Goal: Task Accomplishment & Management: Use online tool/utility

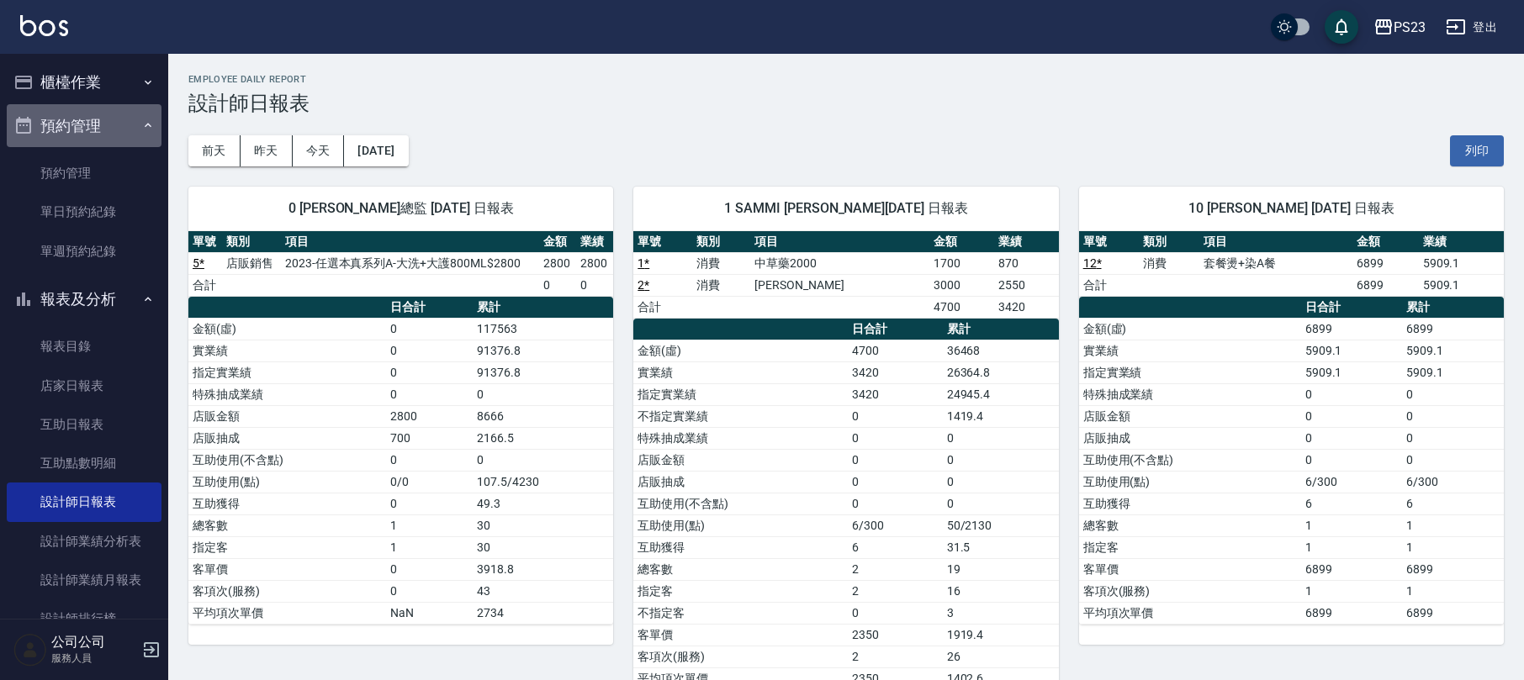
click at [98, 126] on button "預約管理" at bounding box center [84, 126] width 155 height 44
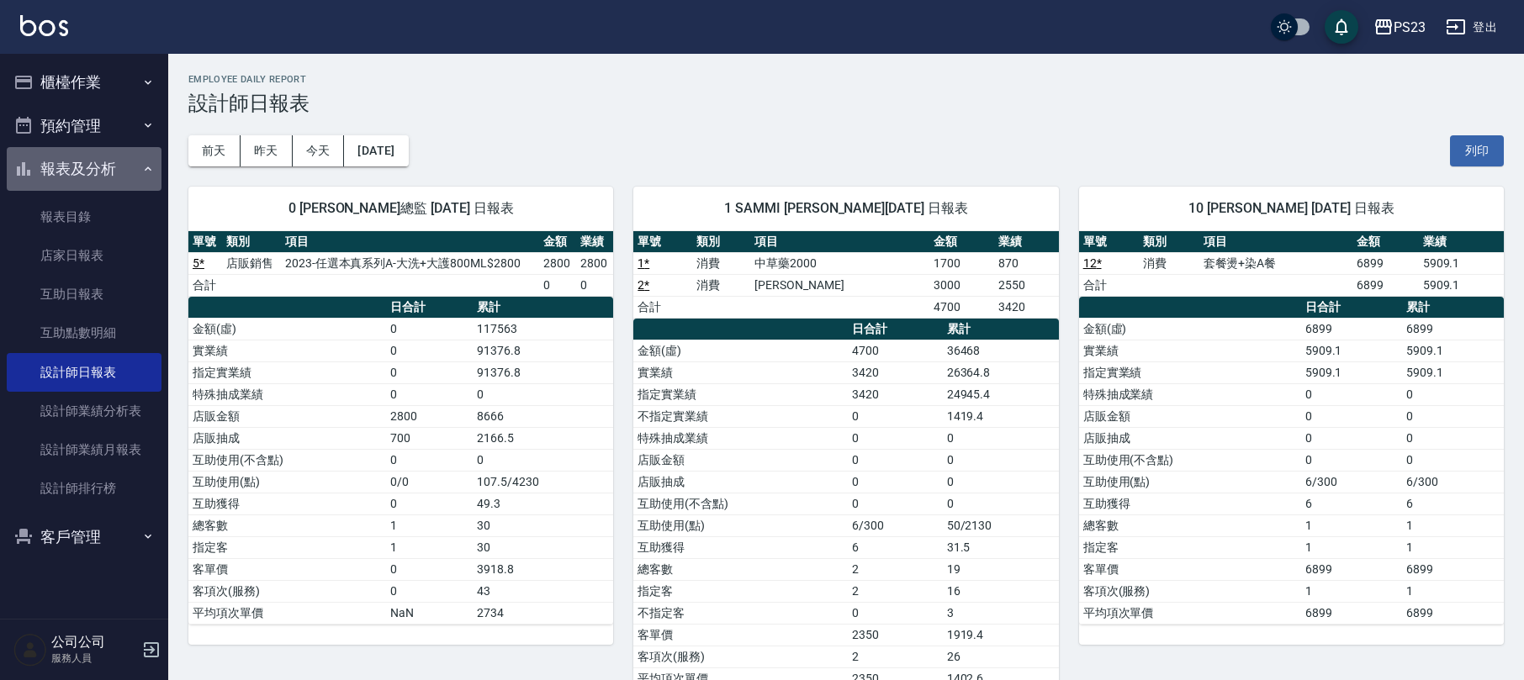
click at [99, 166] on button "報表及分析" at bounding box center [84, 169] width 155 height 44
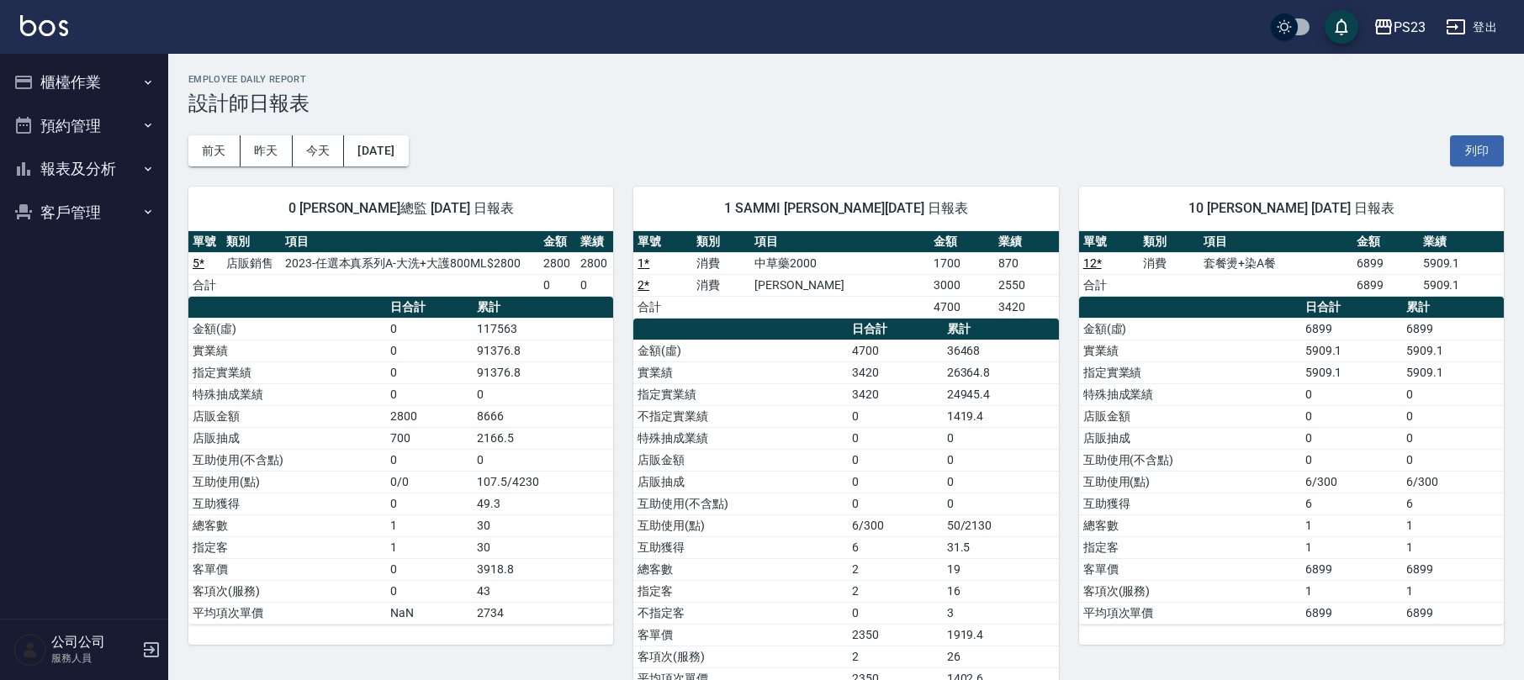
click at [98, 81] on button "櫃檯作業" at bounding box center [84, 83] width 155 height 44
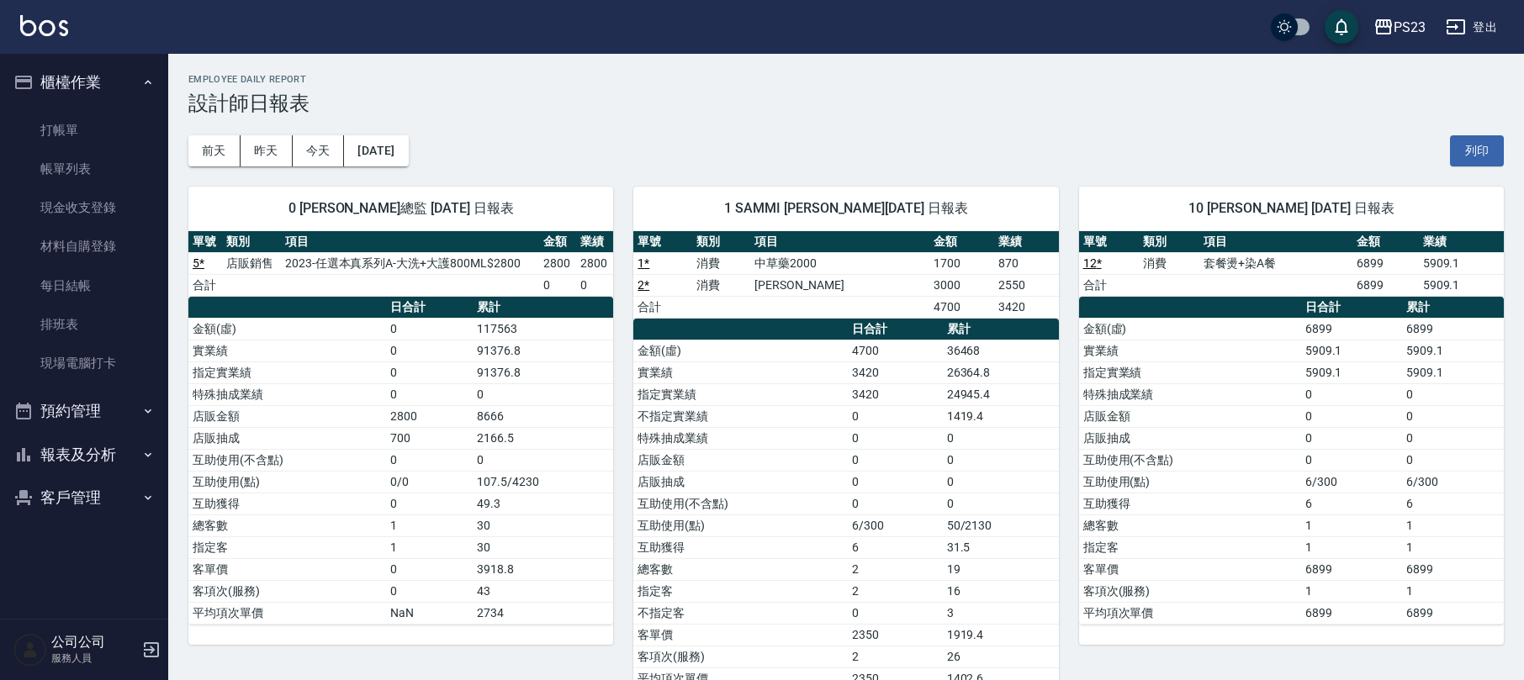
click at [109, 79] on button "櫃檯作業" at bounding box center [84, 83] width 155 height 44
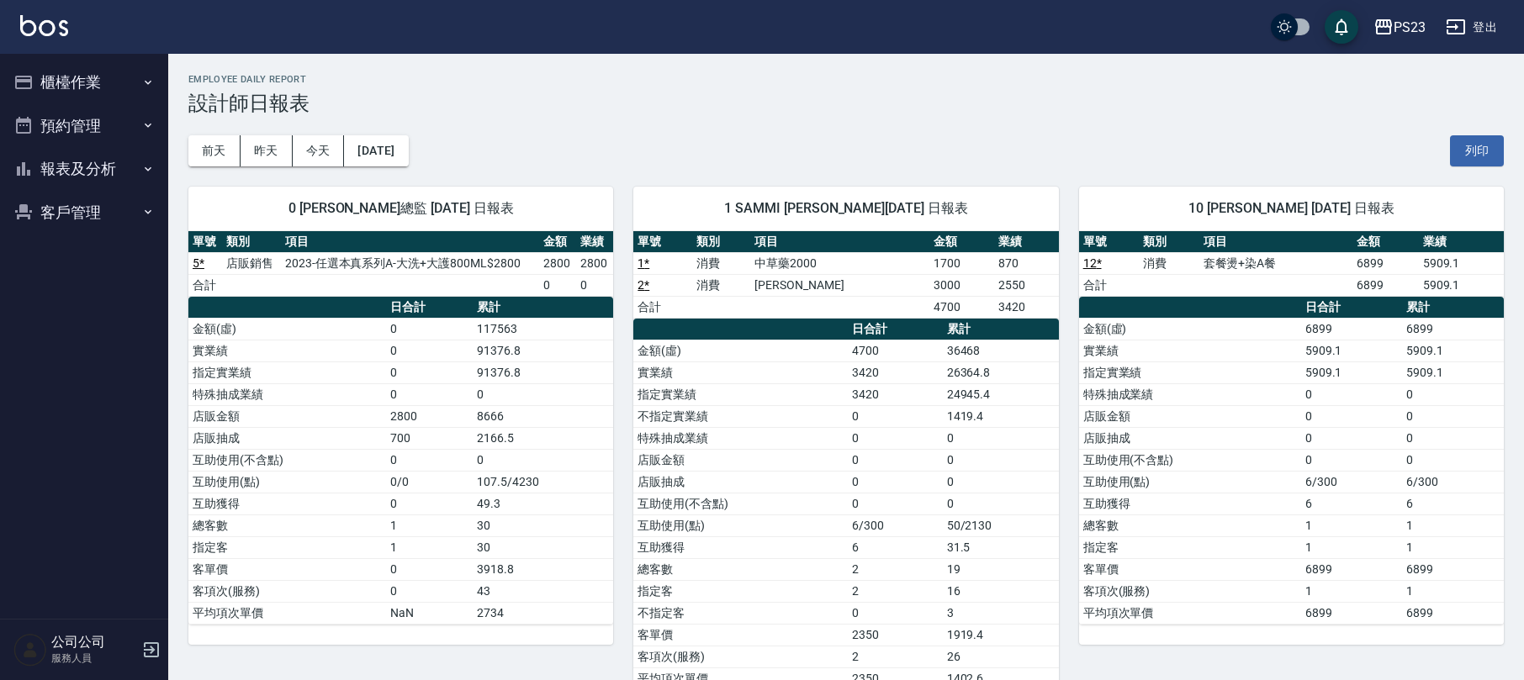
click at [86, 203] on button "客戶管理" at bounding box center [84, 213] width 155 height 44
click at [61, 266] on link "客戶列表" at bounding box center [84, 259] width 155 height 39
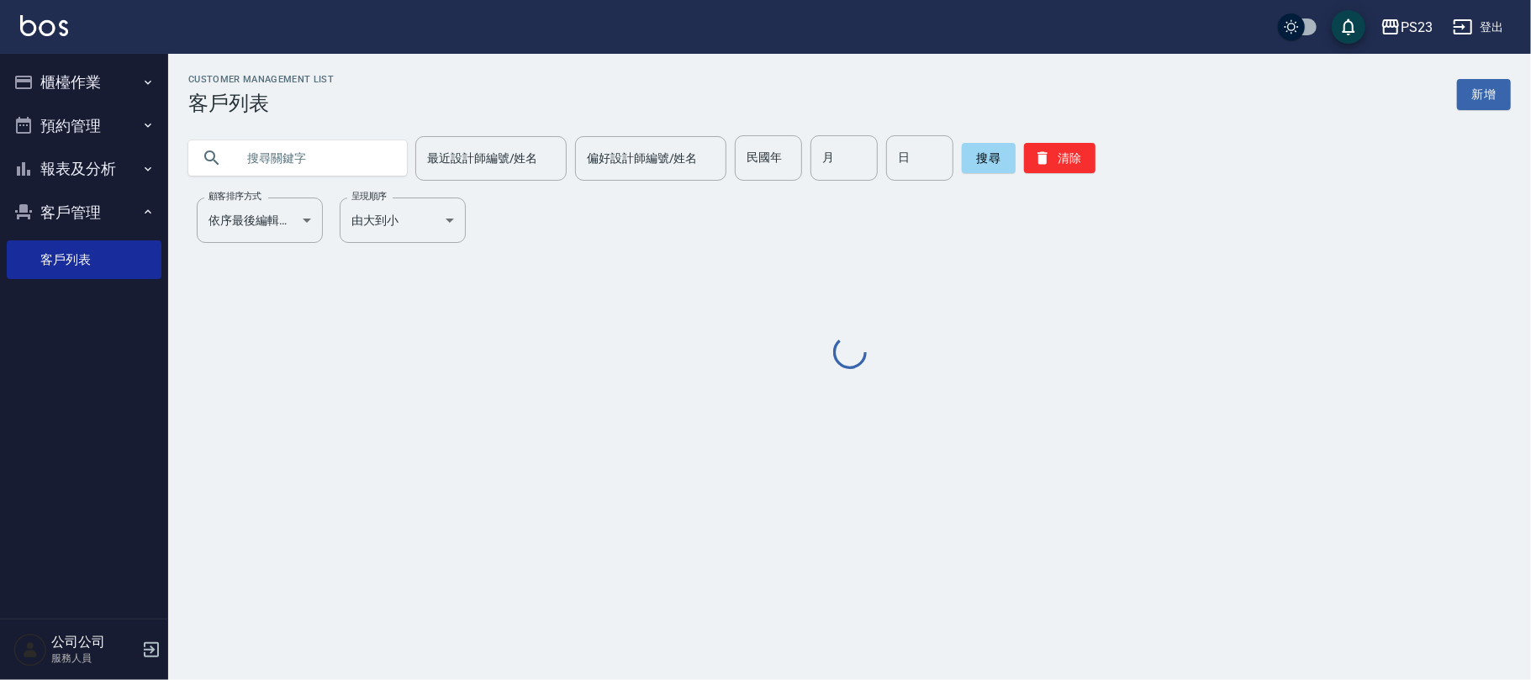
click at [321, 156] on input "text" at bounding box center [314, 157] width 158 height 45
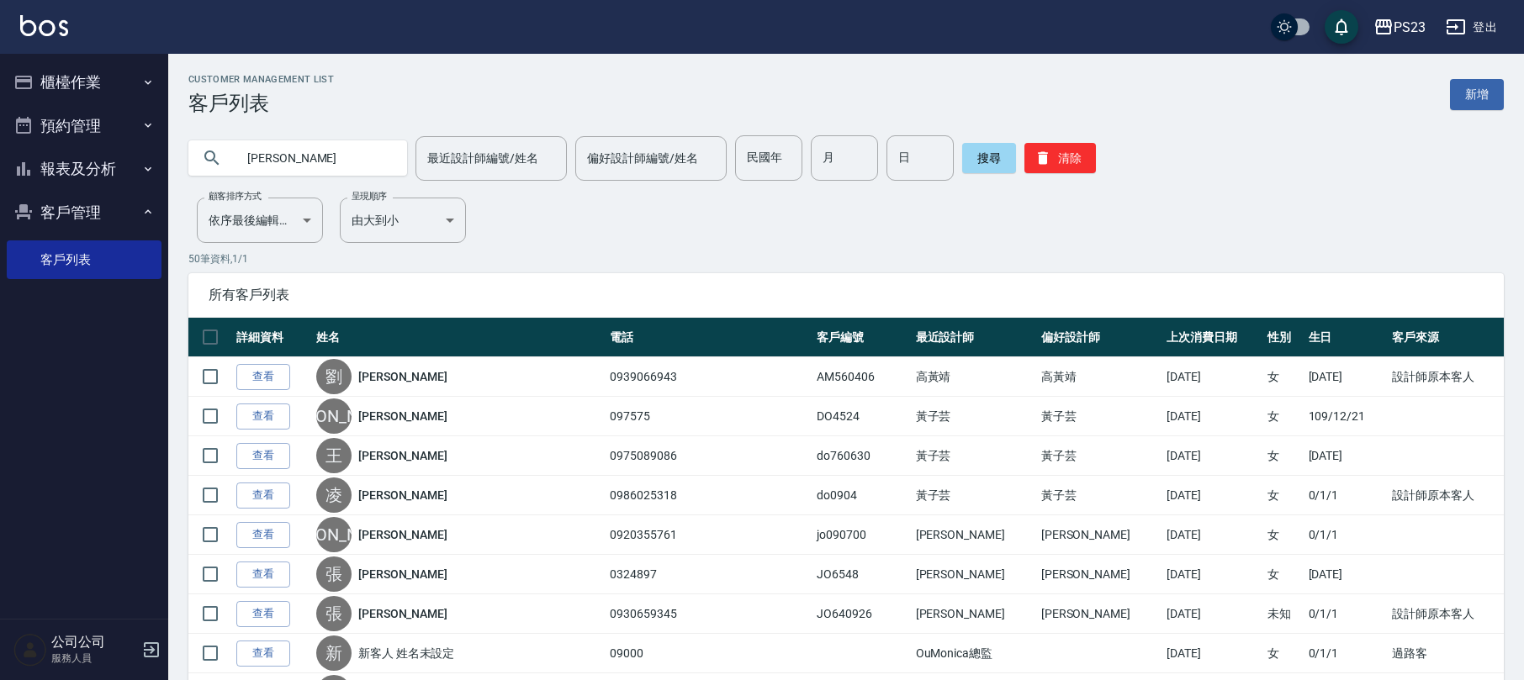
type input "[PERSON_NAME]"
click at [953, 158] on div "[PERSON_NAME] 最近設計師編號/姓名 最近設計師編號/姓名 偏好設計師編號/姓名 偏好設計師編號/姓名 民國年 民國年 月 月 日 日 搜尋 清除" at bounding box center [845, 157] width 1315 height 45
click at [997, 161] on button "搜尋" at bounding box center [989, 158] width 54 height 30
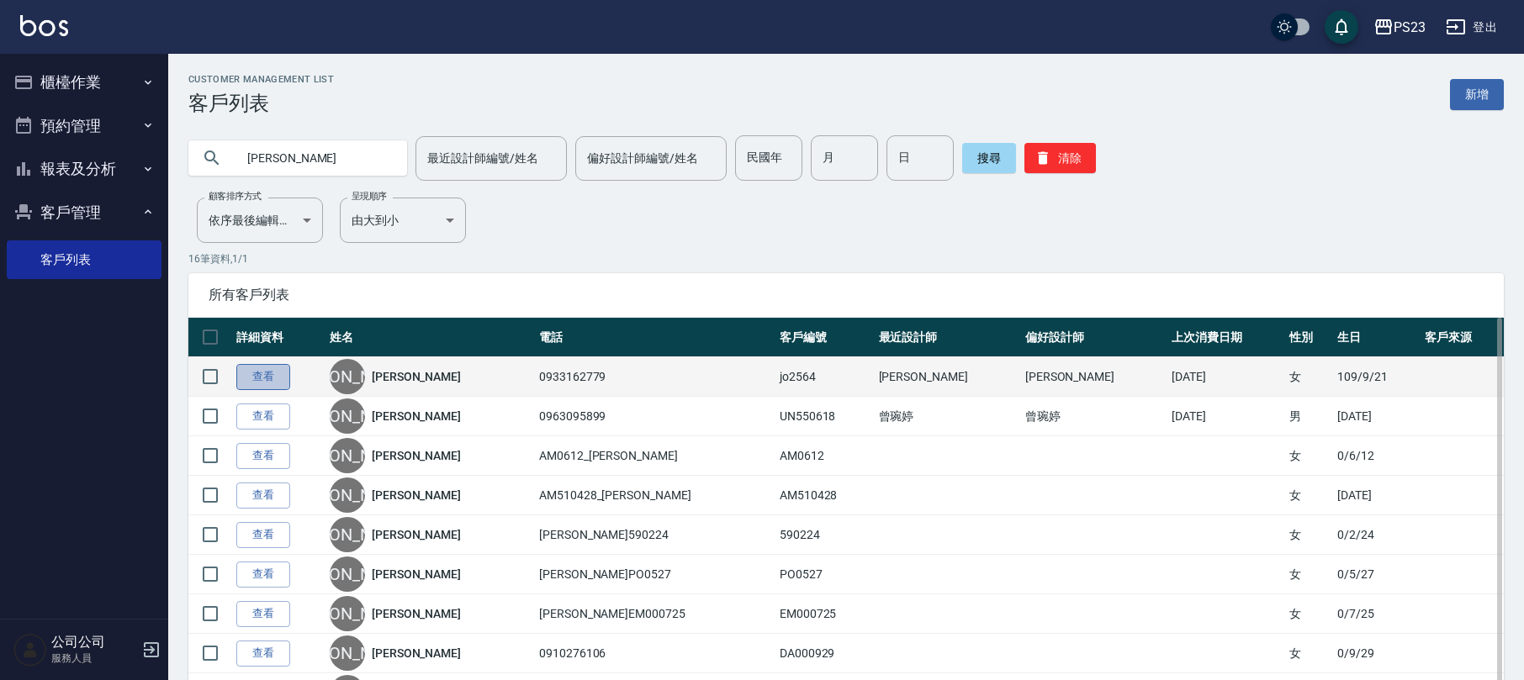
click at [259, 374] on link "查看" at bounding box center [263, 377] width 54 height 26
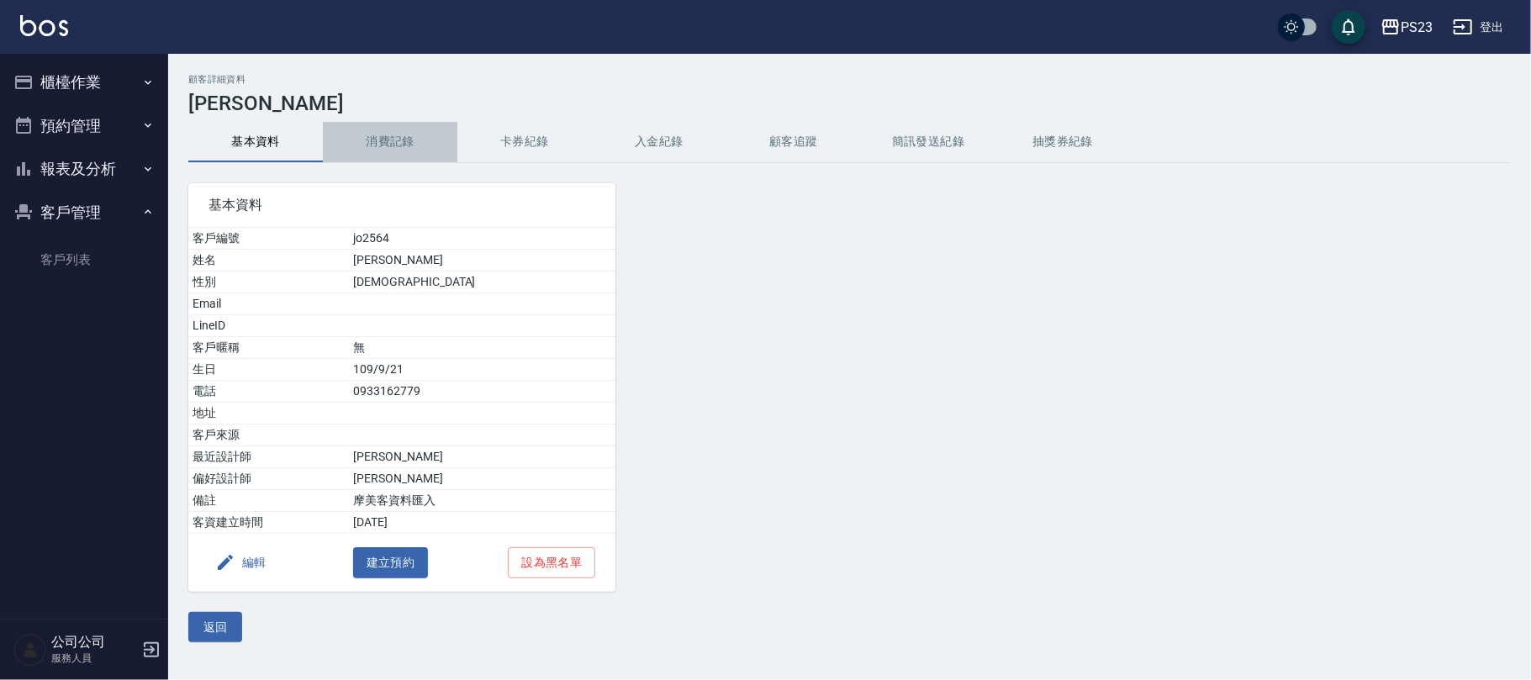
click at [388, 138] on button "消費記錄" at bounding box center [390, 142] width 135 height 40
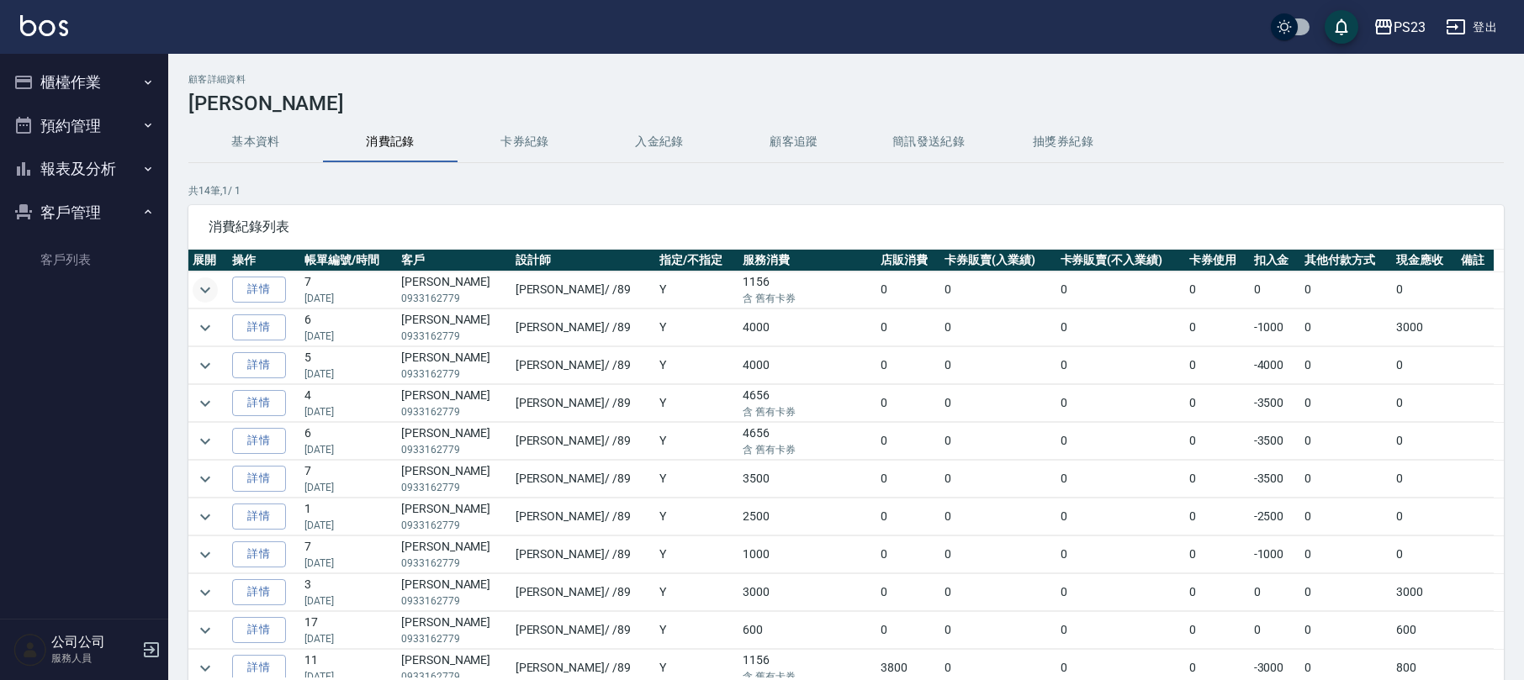
click at [197, 293] on icon "expand row" at bounding box center [205, 290] width 20 height 20
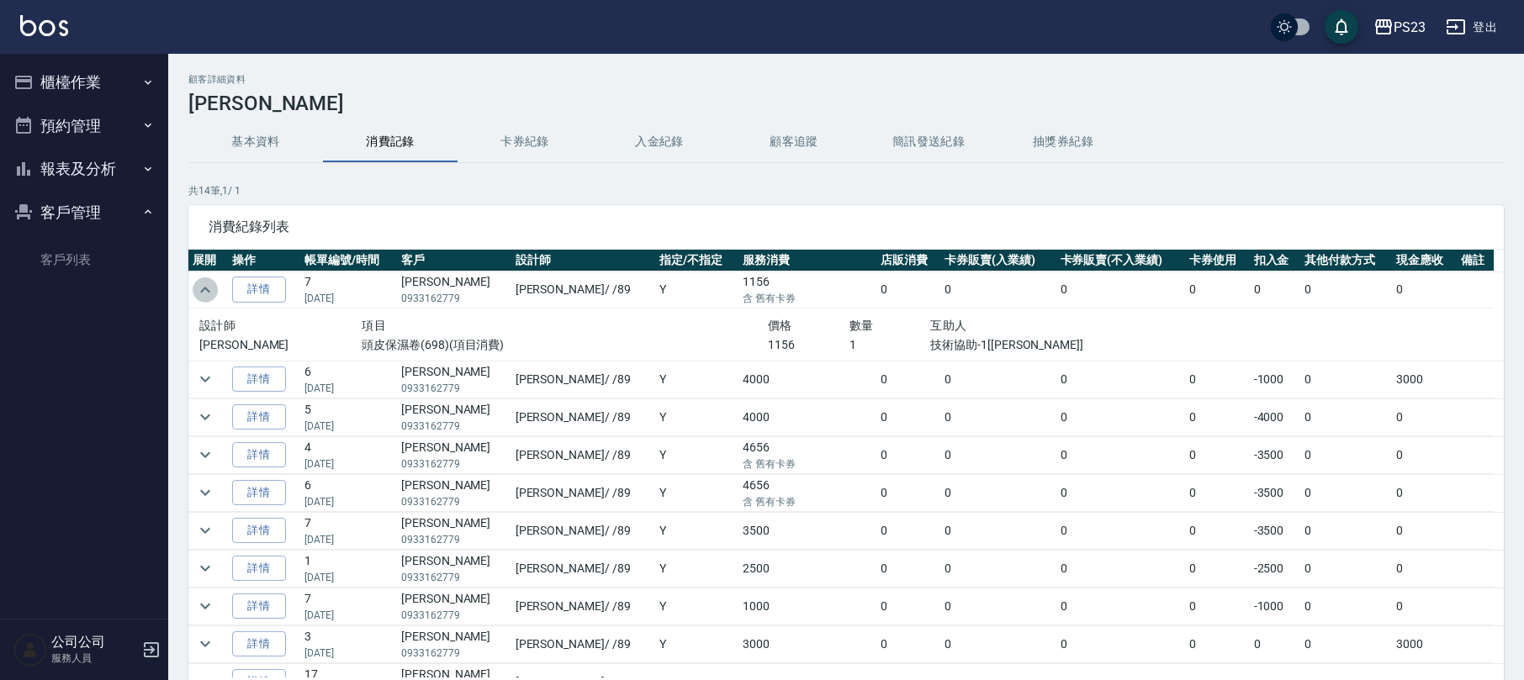
click at [196, 293] on icon "expand row" at bounding box center [205, 290] width 20 height 20
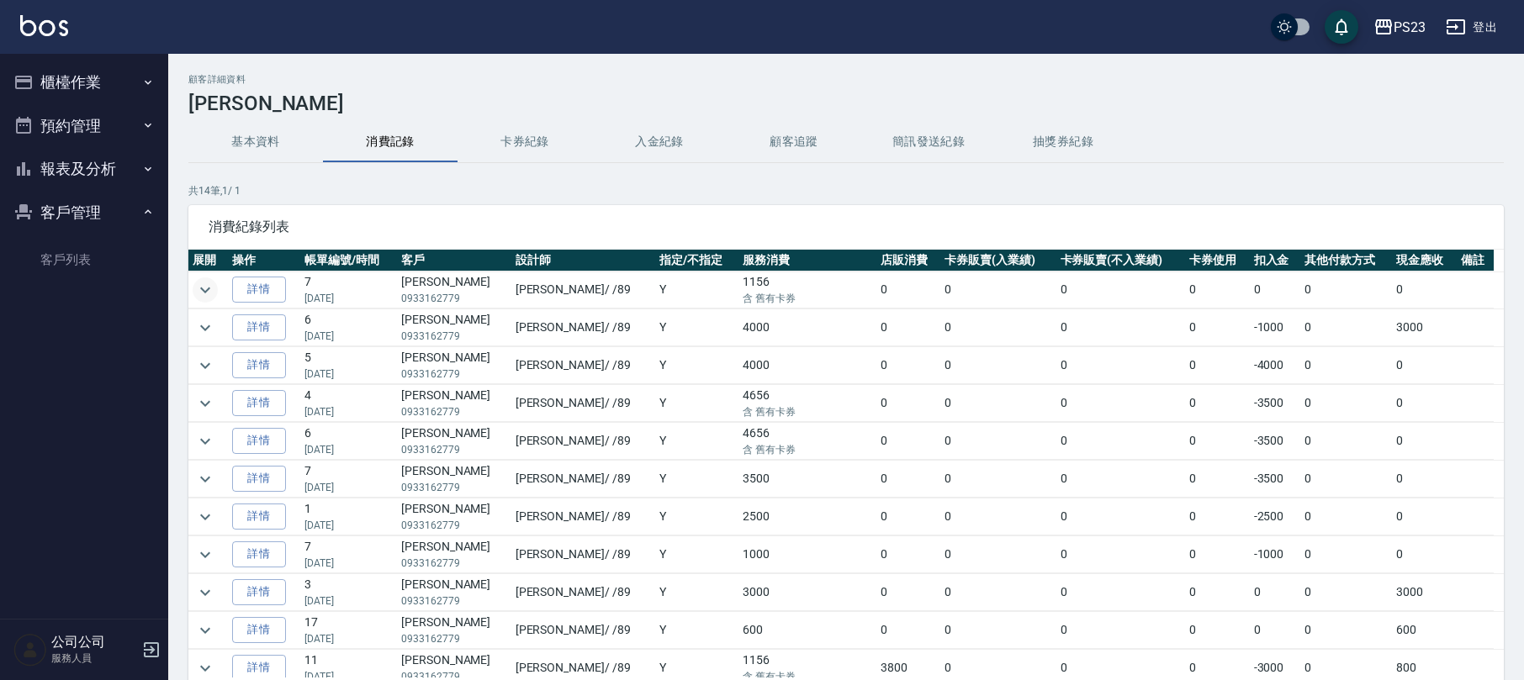
click at [87, 77] on button "櫃檯作業" at bounding box center [84, 83] width 155 height 44
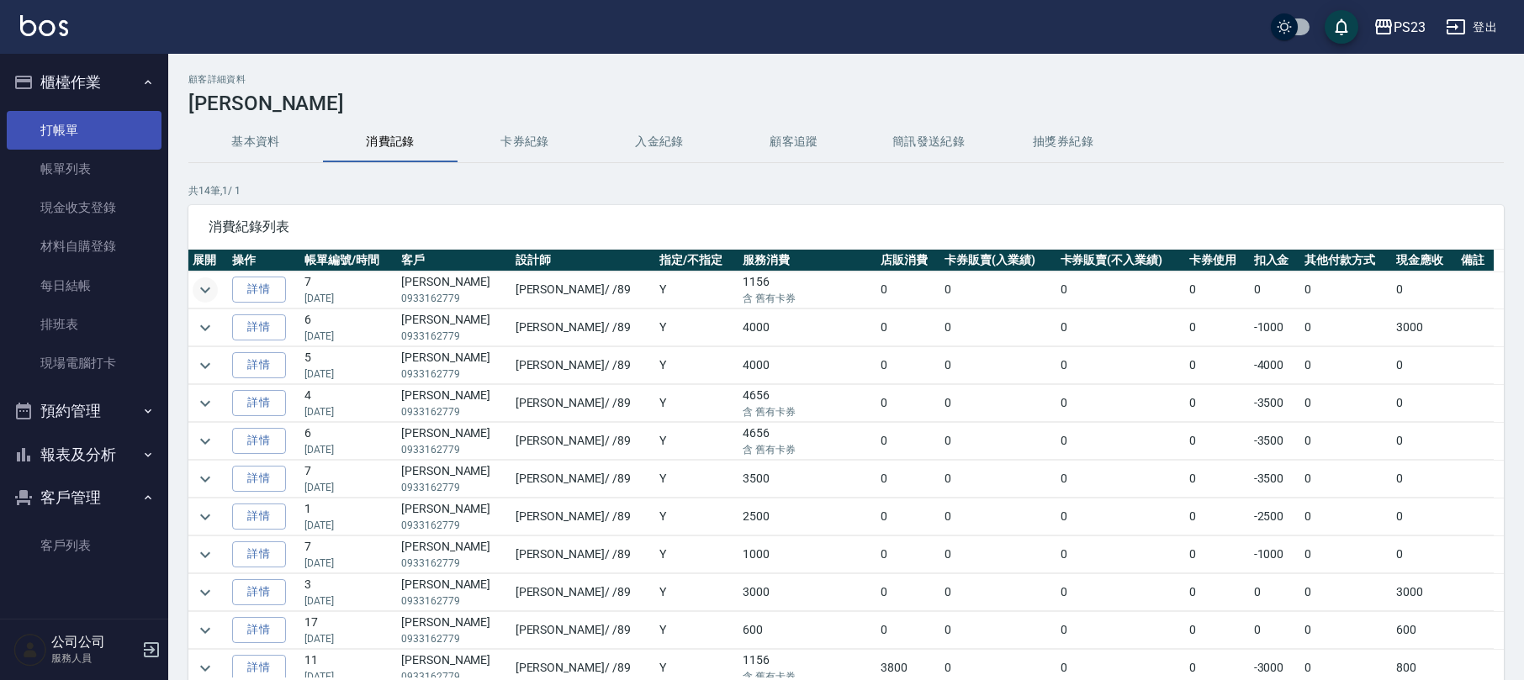
click at [82, 128] on link "打帳單" at bounding box center [84, 130] width 155 height 39
